Goal: Download file/media

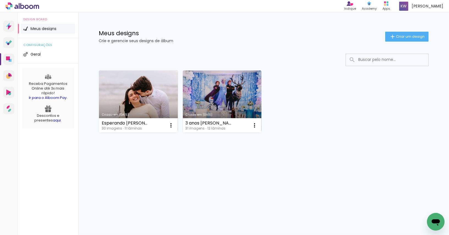
click at [123, 82] on link "Criado em [DATE]" at bounding box center [138, 101] width 79 height 62
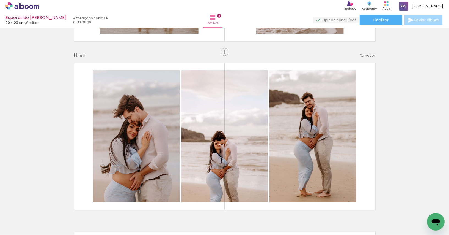
scroll to position [1869, 0]
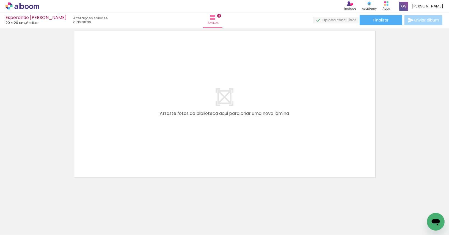
click at [20, 226] on span "Adicionar Fotos" at bounding box center [19, 227] width 17 height 6
click at [0, 0] on input "file" at bounding box center [0, 0] width 0 height 0
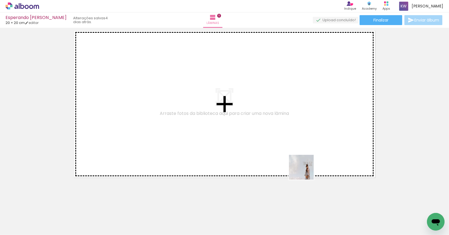
drag, startPoint x: 425, startPoint y: 217, endPoint x: 257, endPoint y: 154, distance: 179.7
click at [257, 154] on quentale-workspace at bounding box center [224, 117] width 449 height 235
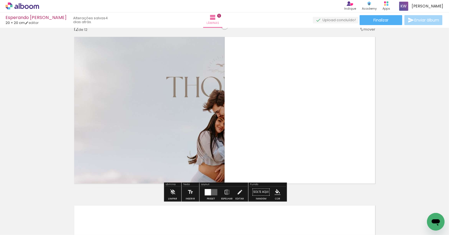
scroll to position [1858, 0]
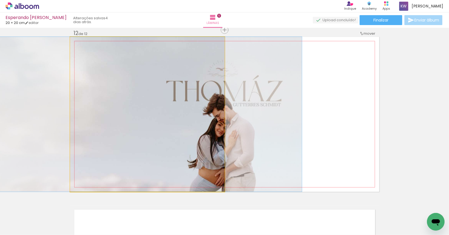
click at [201, 136] on quentale-photo at bounding box center [147, 114] width 155 height 155
click at [210, 126] on quentale-photo at bounding box center [147, 114] width 155 height 155
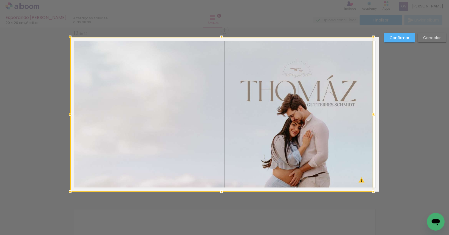
drag, startPoint x: 226, startPoint y: 115, endPoint x: 374, endPoint y: 123, distance: 149.0
click at [374, 123] on album-spread "12 de 12" at bounding box center [224, 114] width 309 height 155
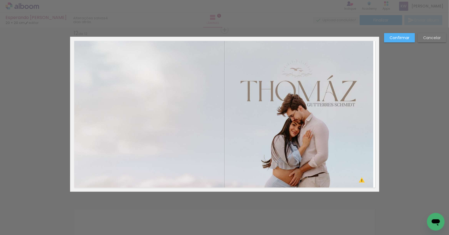
click at [372, 117] on quentale-photo at bounding box center [221, 114] width 303 height 155
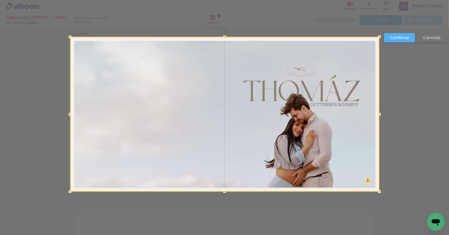
drag, startPoint x: 373, startPoint y: 114, endPoint x: 377, endPoint y: 114, distance: 3.9
click at [377, 114] on div at bounding box center [379, 114] width 11 height 11
click at [0, 0] on slot "Confirmar" at bounding box center [0, 0] width 0 height 0
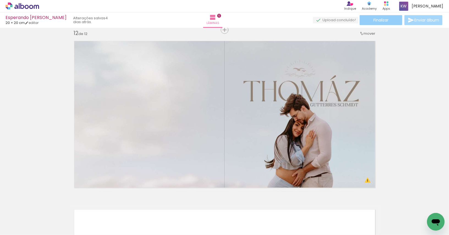
click at [395, 20] on paper-button "Finalizar" at bounding box center [381, 20] width 43 height 10
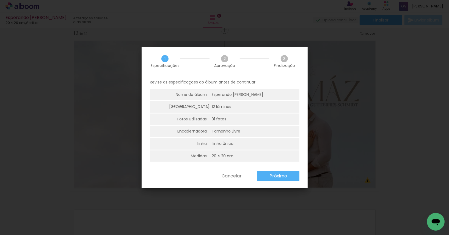
click at [274, 182] on div "Cancelar Próximo" at bounding box center [225, 180] width 166 height 19
click at [0, 0] on slot "Próximo" at bounding box center [0, 0] width 0 height 0
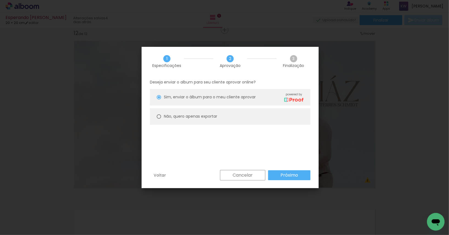
click at [274, 171] on paper-button "Próximo" at bounding box center [289, 175] width 42 height 10
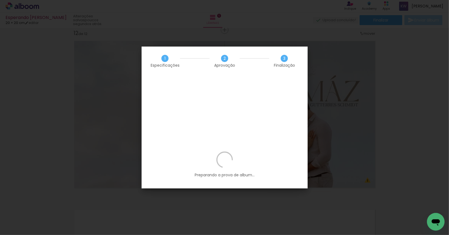
scroll to position [0, 552]
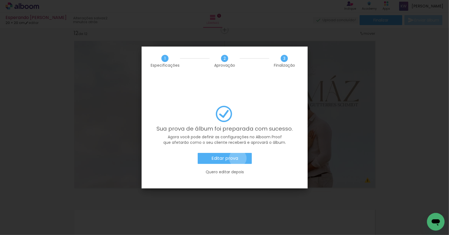
click at [238, 153] on paper-button "Editar prova" at bounding box center [225, 158] width 54 height 11
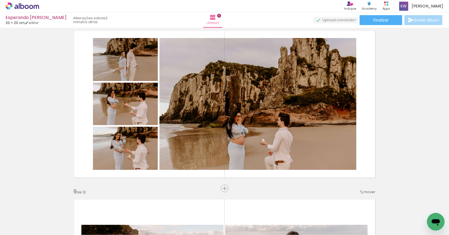
scroll to position [1195, 0]
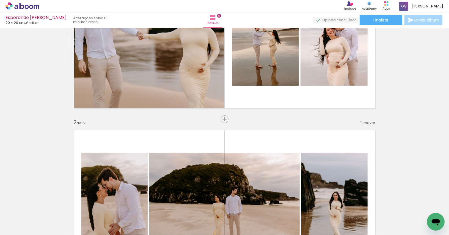
scroll to position [84, 0]
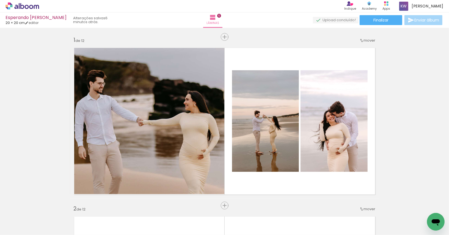
scroll to position [0, 552]
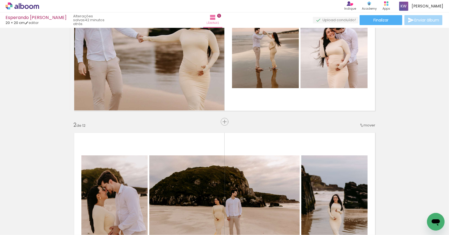
scroll to position [0, 552]
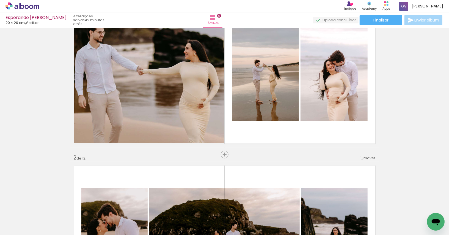
scroll to position [0, 0]
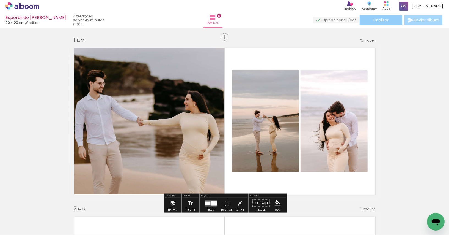
click at [384, 21] on span "Finalizar" at bounding box center [380, 20] width 15 height 4
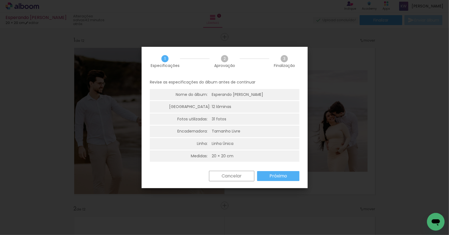
click at [240, 179] on paper-button "Cancelar" at bounding box center [231, 176] width 45 height 10
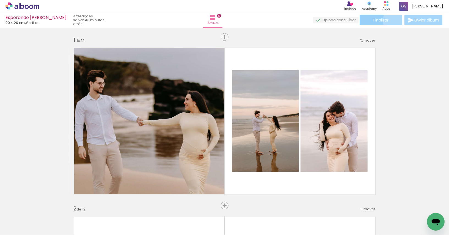
click at [399, 21] on paper-button "Finalizar" at bounding box center [381, 20] width 43 height 10
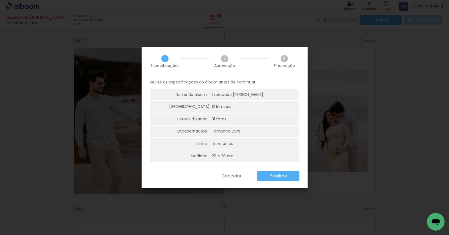
click at [289, 179] on paper-button "Próximo" at bounding box center [278, 176] width 42 height 10
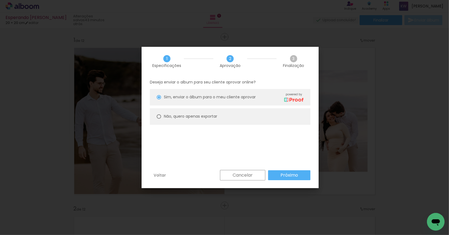
click at [243, 115] on paper-radio-button "Não, quero apenas exportar" at bounding box center [230, 116] width 161 height 17
type paper-radio-button "on"
click at [0, 0] on slot "Próximo" at bounding box center [0, 0] width 0 height 0
type input "Alta, 300 DPI"
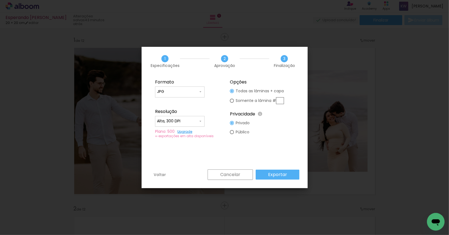
click at [290, 173] on paper-button "Exportar" at bounding box center [278, 174] width 44 height 10
